Goal: Task Accomplishment & Management: Manage account settings

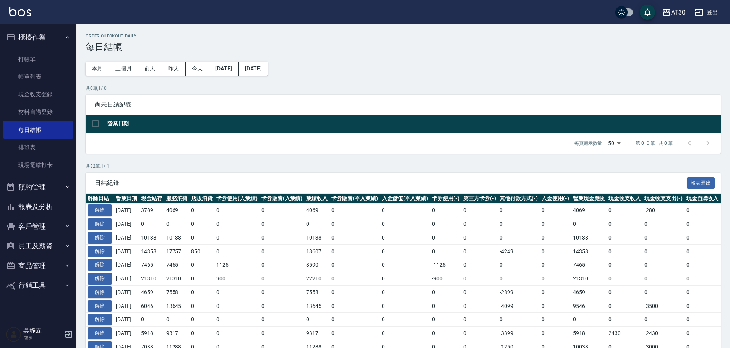
scroll to position [64, 0]
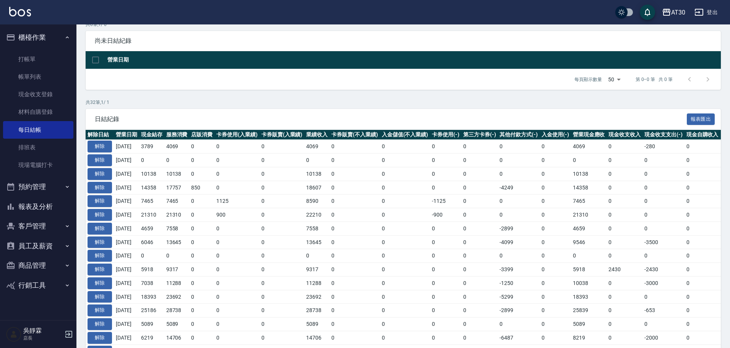
click at [3, 28] on button "櫃檯作業" at bounding box center [38, 38] width 70 height 20
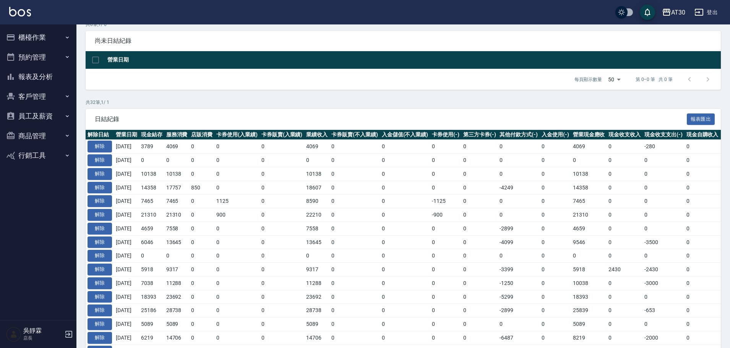
click at [3, 28] on button "櫃檯作業" at bounding box center [38, 38] width 70 height 20
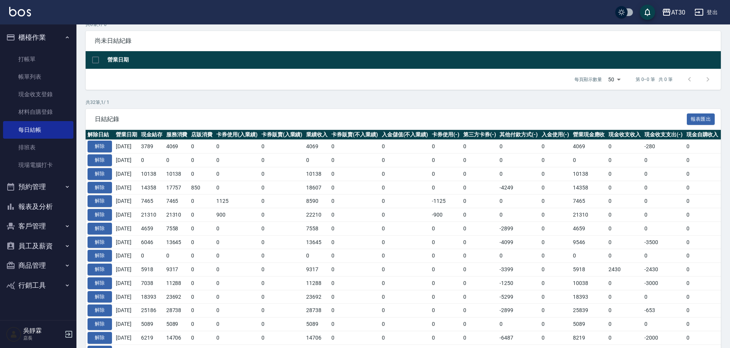
click at [3, 28] on button "櫃檯作業" at bounding box center [38, 38] width 70 height 20
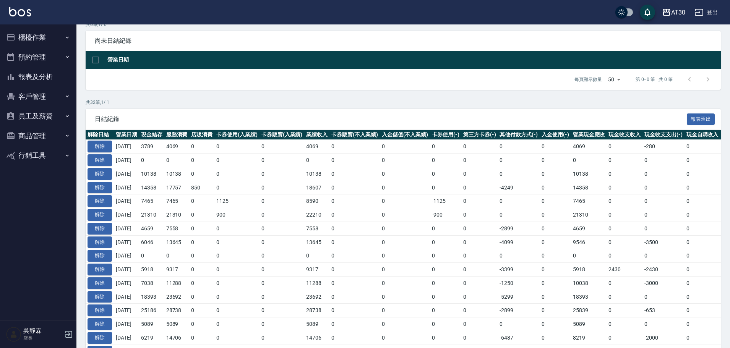
click at [3, 28] on button "櫃檯作業" at bounding box center [38, 38] width 70 height 20
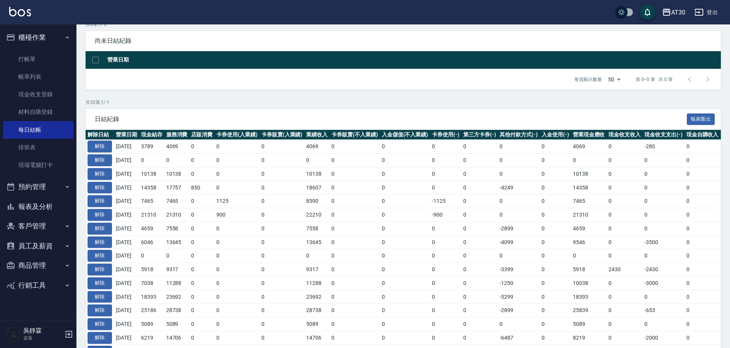
drag, startPoint x: 495, startPoint y: 333, endPoint x: 494, endPoint y: 337, distance: 4.3
click at [494, 337] on td "0" at bounding box center [479, 338] width 37 height 14
click at [509, 348] on html "AT30 登出 櫃檯作業 打帳單 帳單列表 現金收支登錄 材料自購登錄 每日結帳 排班表 現場電腦打卡 預約管理 預約管理 單日預約紀錄 單週預約紀錄 報表及…" at bounding box center [365, 276] width 730 height 681
click at [31, 54] on link "打帳單" at bounding box center [38, 59] width 70 height 18
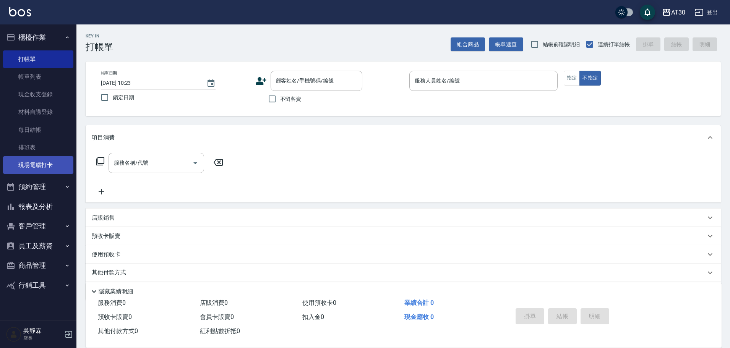
click at [49, 160] on link "現場電腦打卡" at bounding box center [38, 165] width 70 height 18
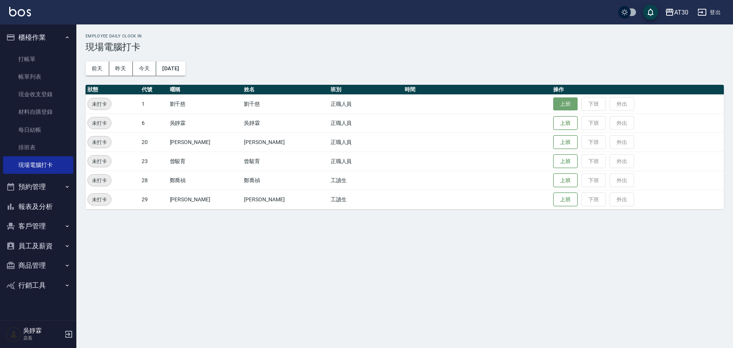
click at [556, 105] on button "上班" at bounding box center [565, 103] width 24 height 13
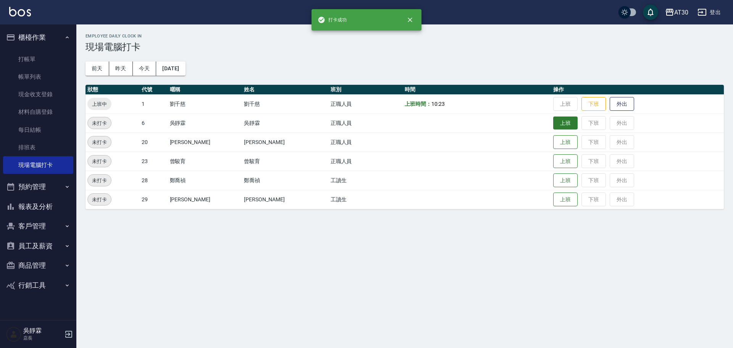
click at [554, 127] on button "上班" at bounding box center [565, 123] width 24 height 13
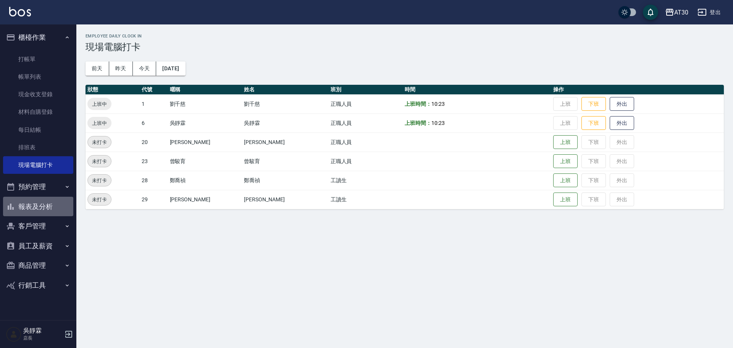
drag, startPoint x: 48, startPoint y: 207, endPoint x: 51, endPoint y: 219, distance: 11.9
click at [48, 209] on button "報表及分析" at bounding box center [38, 207] width 70 height 20
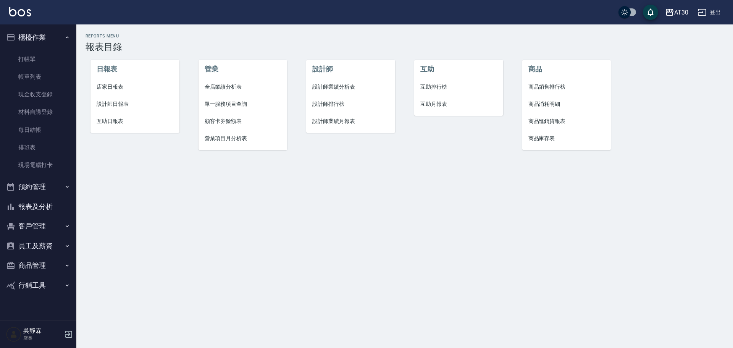
click at [322, 107] on span "設計師排行榜" at bounding box center [350, 104] width 77 height 8
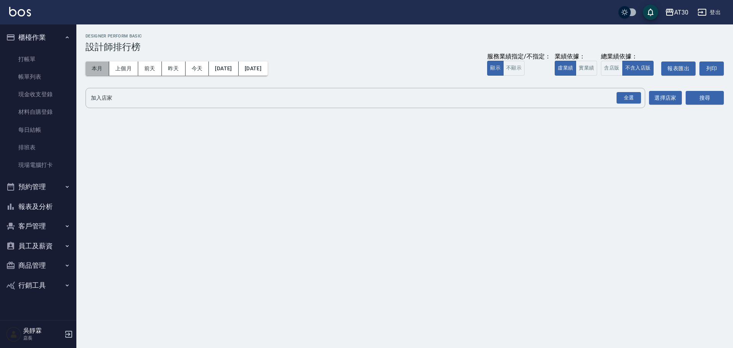
click at [102, 68] on button "本月" at bounding box center [98, 68] width 24 height 14
click at [634, 95] on div "全選" at bounding box center [629, 98] width 24 height 12
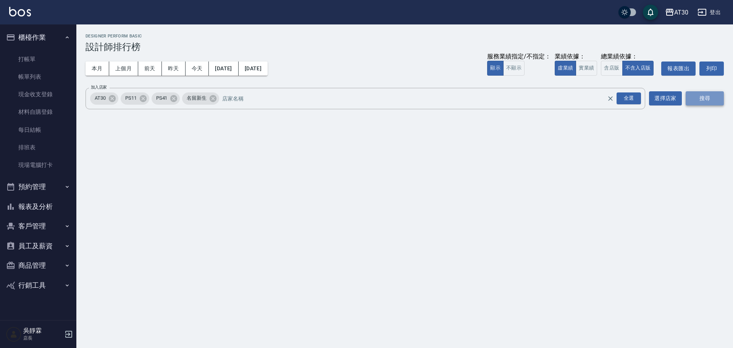
click at [709, 98] on button "搜尋" at bounding box center [705, 98] width 38 height 14
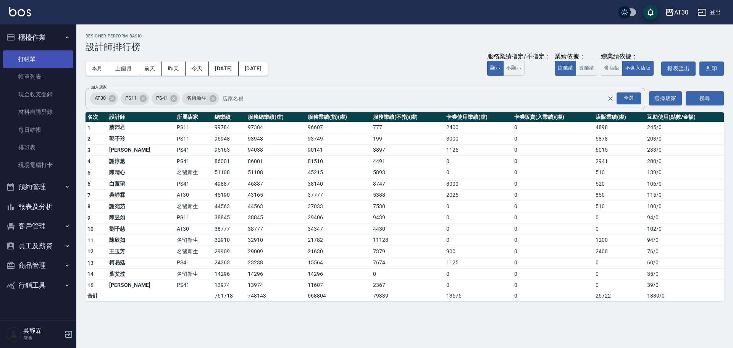
click at [31, 58] on link "打帳單" at bounding box center [38, 59] width 70 height 18
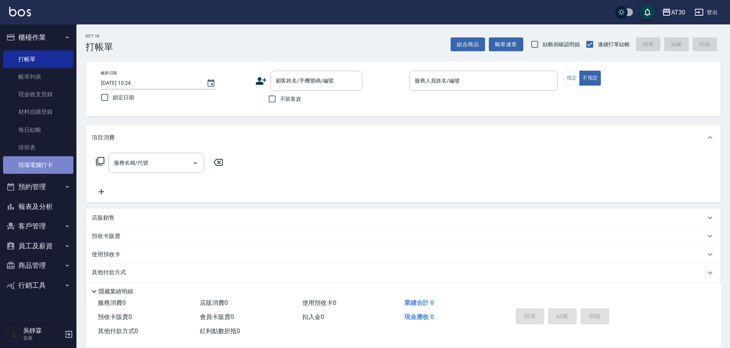
drag, startPoint x: 44, startPoint y: 167, endPoint x: 44, endPoint y: 161, distance: 6.5
click at [44, 167] on link "現場電腦打卡" at bounding box center [38, 165] width 70 height 18
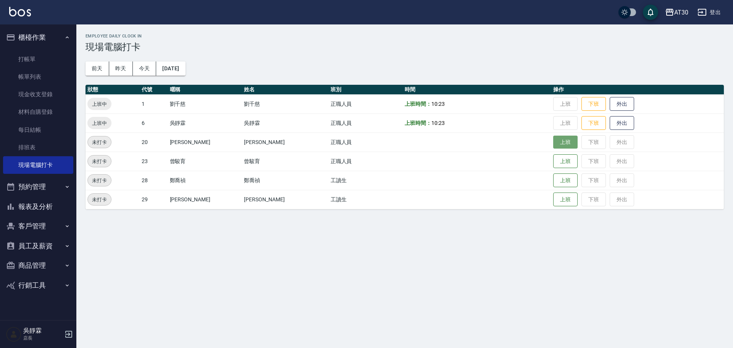
click at [553, 145] on button "上班" at bounding box center [565, 142] width 24 height 13
click at [553, 178] on button "上班" at bounding box center [565, 180] width 24 height 13
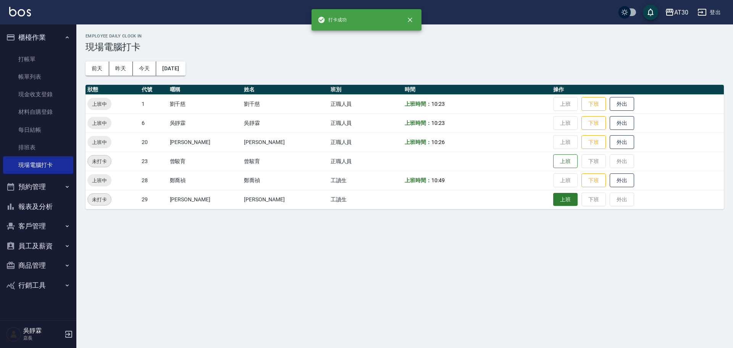
click at [553, 197] on button "上班" at bounding box center [565, 199] width 24 height 13
click at [553, 200] on button "上班" at bounding box center [565, 199] width 24 height 13
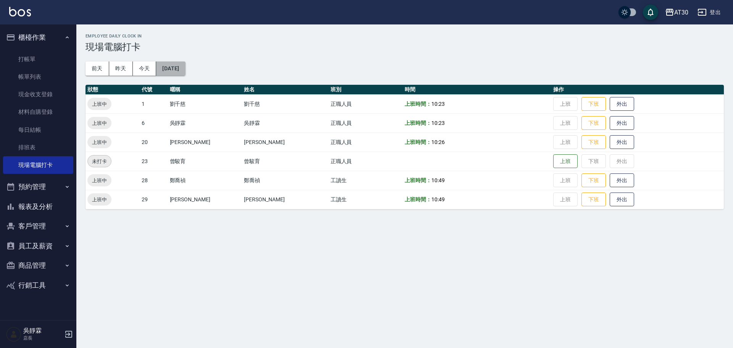
click at [183, 64] on button "[DATE]" at bounding box center [170, 68] width 29 height 14
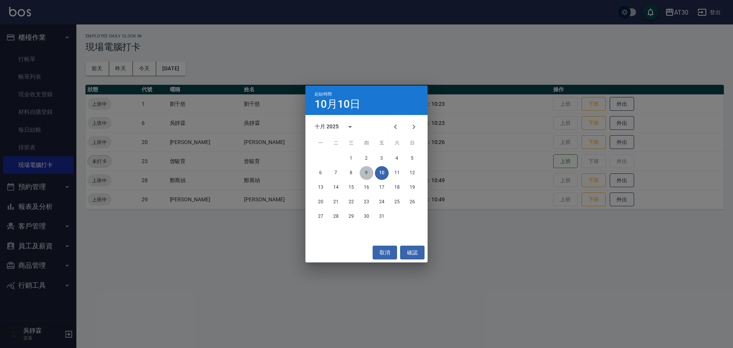
click at [368, 173] on button "9" at bounding box center [367, 173] width 14 height 14
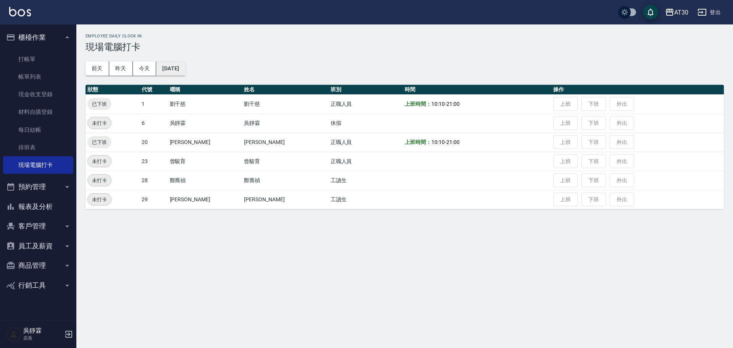
click at [185, 65] on button "[DATE]" at bounding box center [170, 68] width 29 height 14
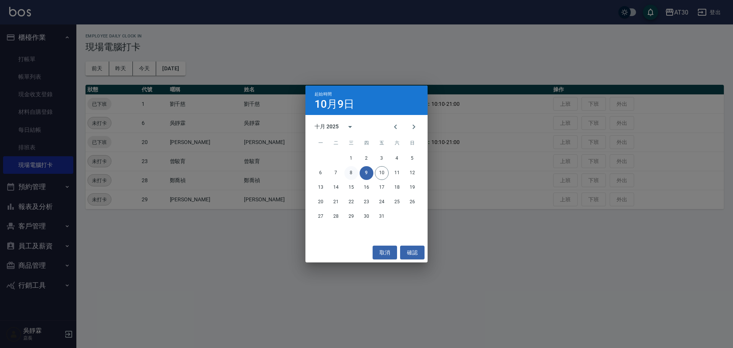
click at [350, 173] on button "8" at bounding box center [352, 173] width 14 height 14
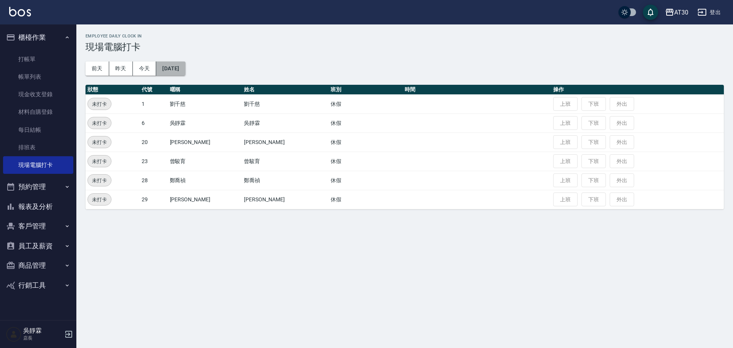
click at [179, 67] on button "[DATE]" at bounding box center [170, 68] width 29 height 14
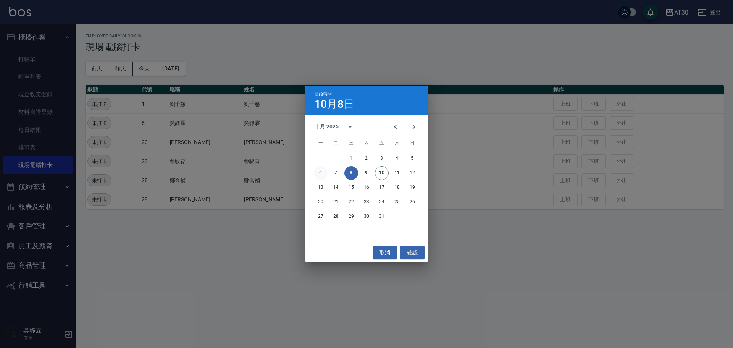
click at [322, 175] on button "6" at bounding box center [321, 173] width 14 height 14
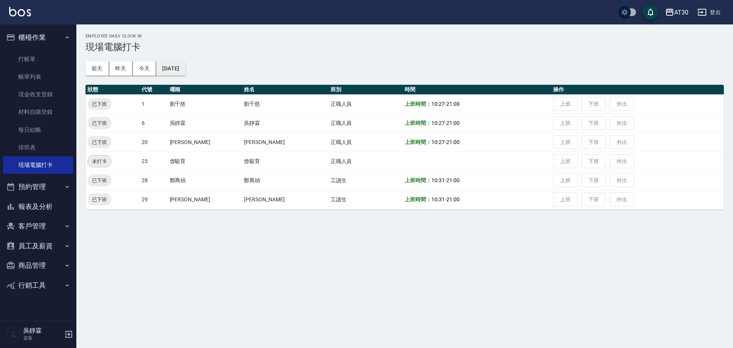
click at [185, 68] on button "[DATE]" at bounding box center [170, 68] width 29 height 14
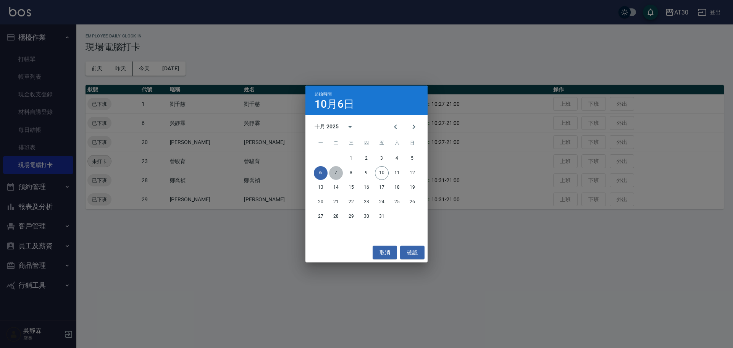
click at [335, 169] on button "7" at bounding box center [336, 173] width 14 height 14
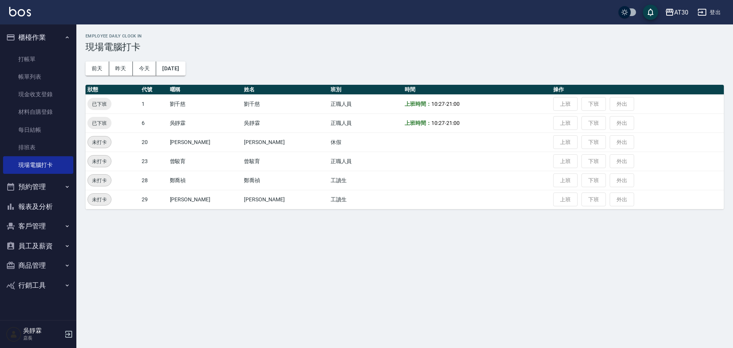
click at [40, 183] on button "預約管理" at bounding box center [38, 187] width 70 height 20
click at [50, 216] on link "預約管理" at bounding box center [38, 209] width 70 height 18
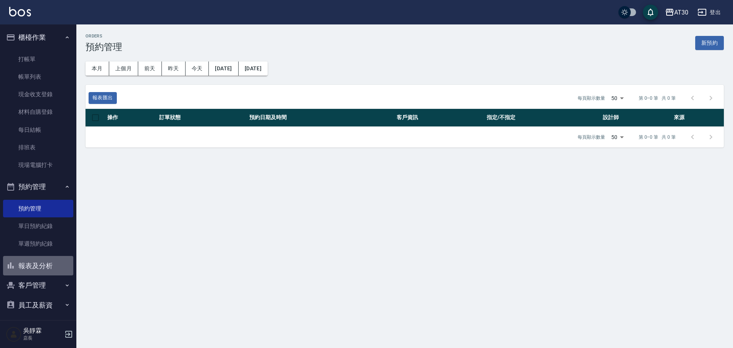
click at [59, 273] on button "報表及分析" at bounding box center [38, 266] width 70 height 20
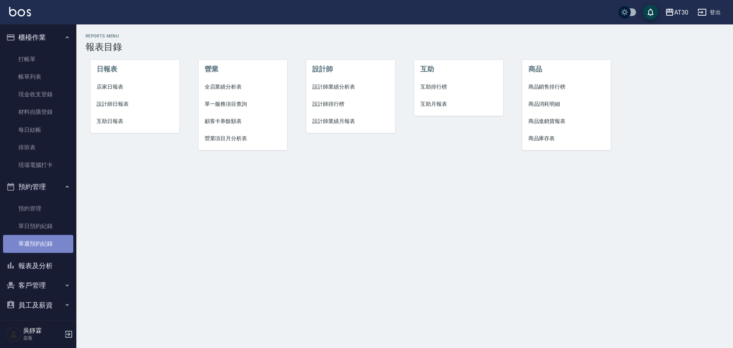
click at [41, 249] on link "單週預約紀錄" at bounding box center [38, 244] width 70 height 18
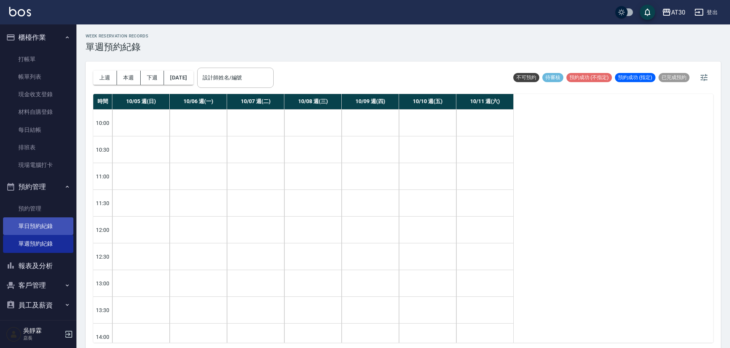
click at [44, 228] on link "單日預約紀錄" at bounding box center [38, 226] width 70 height 18
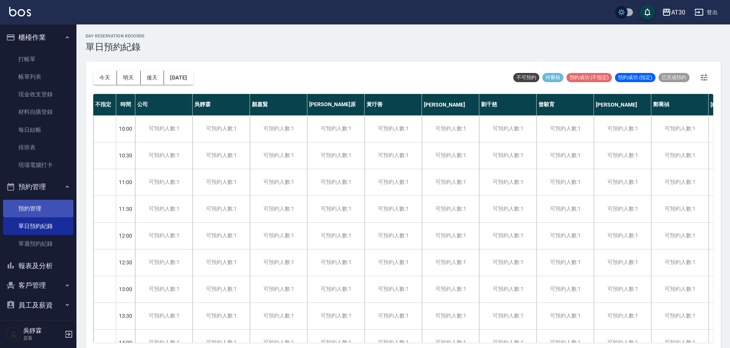
click at [43, 209] on link "預約管理" at bounding box center [38, 209] width 70 height 18
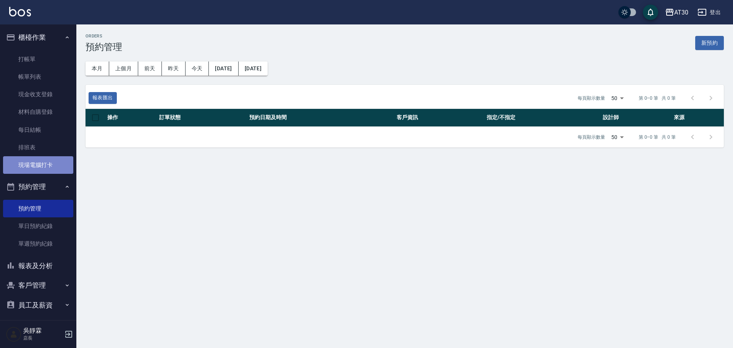
click at [45, 163] on link "現場電腦打卡" at bounding box center [38, 165] width 70 height 18
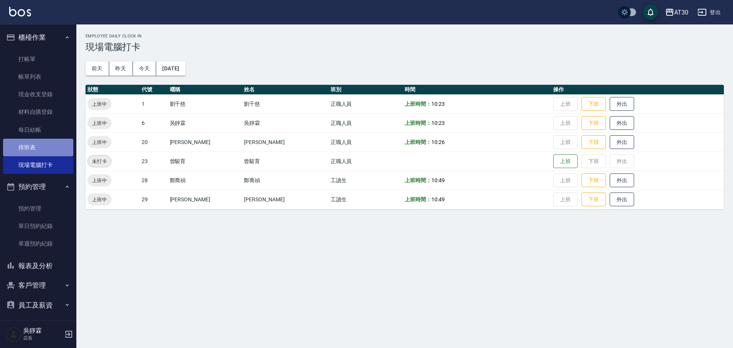
click at [52, 147] on link "排班表" at bounding box center [38, 148] width 70 height 18
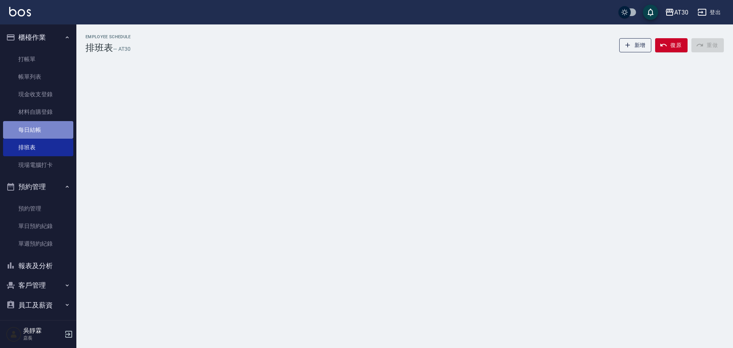
click at [52, 137] on link "每日結帳" at bounding box center [38, 130] width 70 height 18
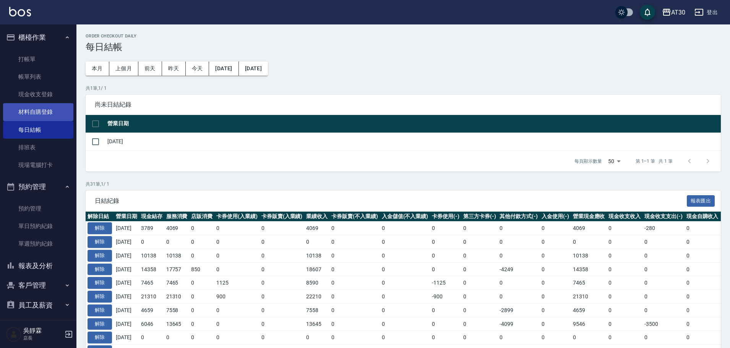
click at [40, 108] on link "材料自購登錄" at bounding box center [38, 112] width 70 height 18
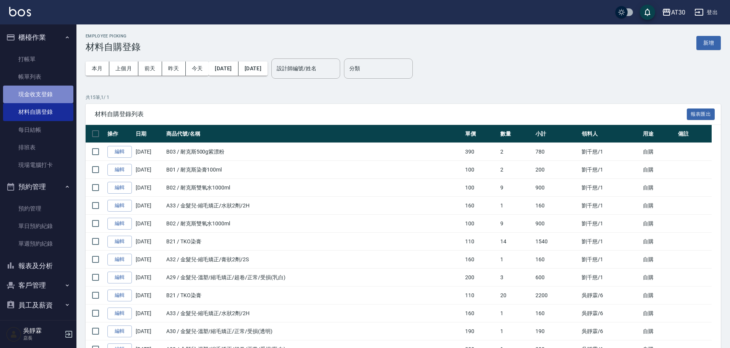
click at [45, 99] on link "現金收支登錄" at bounding box center [38, 95] width 70 height 18
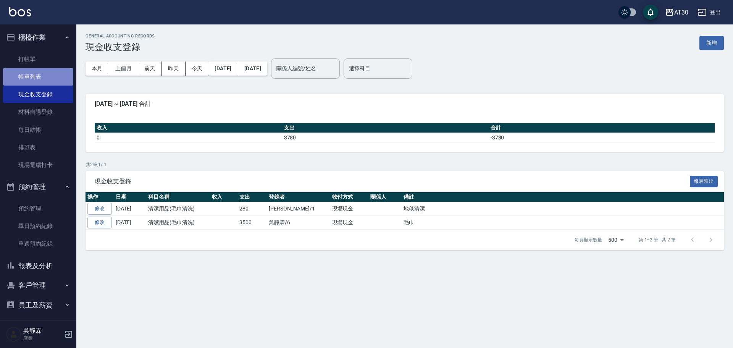
click at [47, 85] on link "帳單列表" at bounding box center [38, 77] width 70 height 18
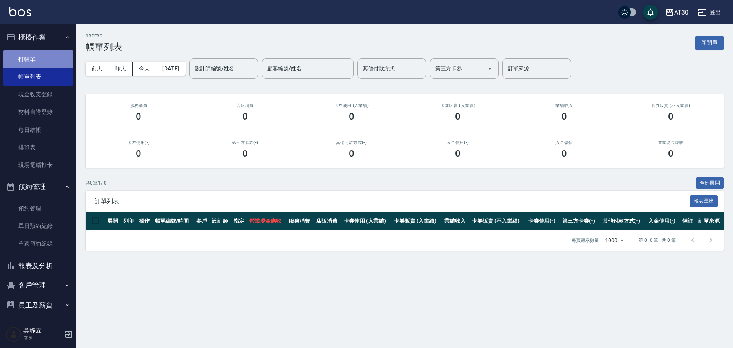
click at [50, 63] on link "打帳單" at bounding box center [38, 59] width 70 height 18
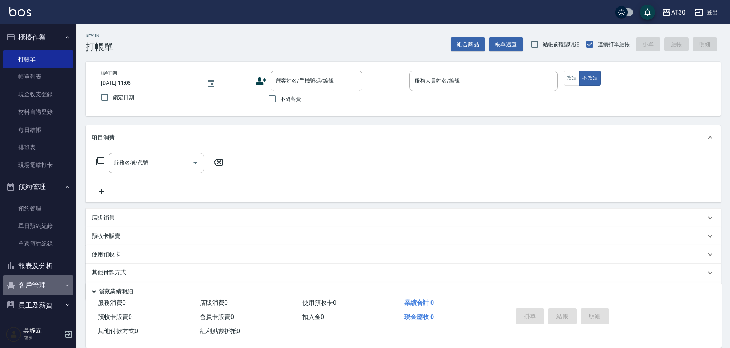
click at [52, 288] on button "客戶管理" at bounding box center [38, 285] width 70 height 20
click at [52, 305] on link "客戶列表" at bounding box center [38, 307] width 70 height 18
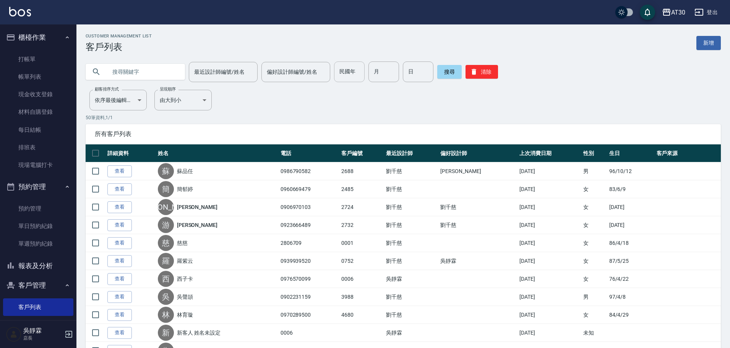
click at [343, 74] on input "民國年" at bounding box center [349, 71] width 31 height 21
type input "86"
type input "8"
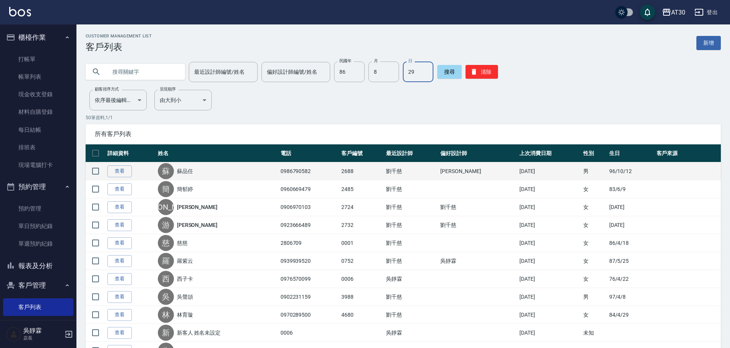
type input "29"
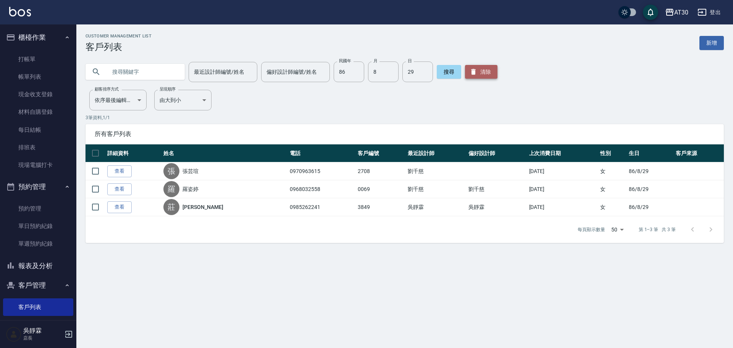
click at [476, 75] on button "清除" at bounding box center [481, 72] width 32 height 14
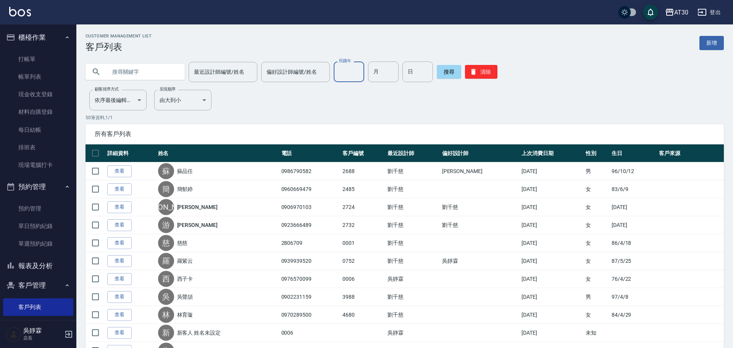
click at [342, 75] on div "民國年 民國年" at bounding box center [349, 71] width 31 height 21
type input "72"
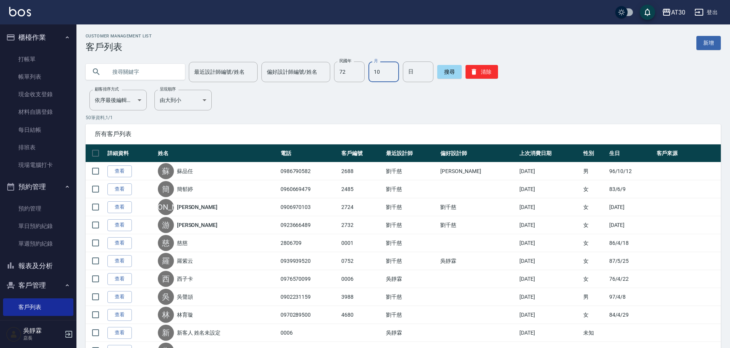
type input "10"
type input "0"
type input "17"
